Goal: Transaction & Acquisition: Purchase product/service

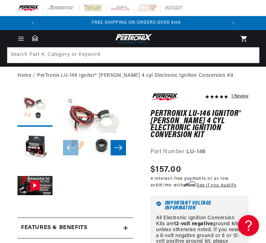
scroll to position [0, 185]
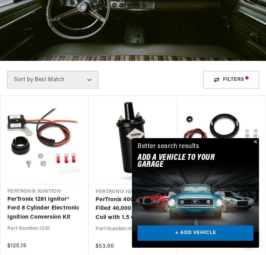
scroll to position [103, 0]
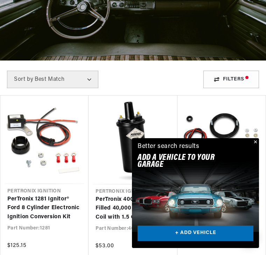
click at [55, 76] on select "Best Match Featured Name, A-Z Name, Z-A Price, Low to High Price, High to Low" at bounding box center [52, 79] width 91 height 17
click at [59, 76] on select "Best Match Featured Name, A-Z Name, Z-A Price, Low to High Price, High to Low" at bounding box center [52, 79] width 91 height 17
click at [96, 75] on select "Best Match Featured Name, A-Z Name, Z-A Price, Low to High Price, High to Low" at bounding box center [52, 79] width 91 height 17
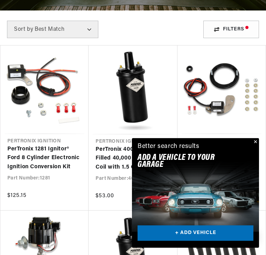
scroll to position [154, 0]
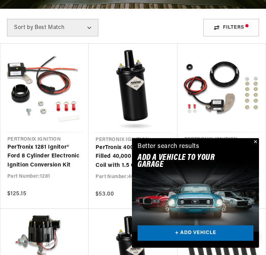
click at [255, 147] on button "Close" at bounding box center [254, 142] width 8 height 8
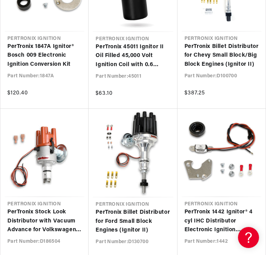
scroll to position [0, 185]
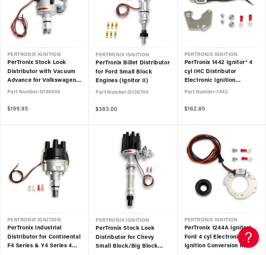
scroll to position [735, 0]
